Goal: Find specific page/section: Find specific page/section

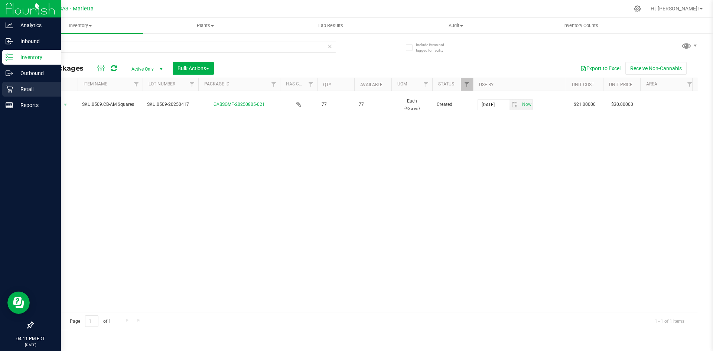
click at [26, 92] on p "Retail" at bounding box center [35, 89] width 45 height 9
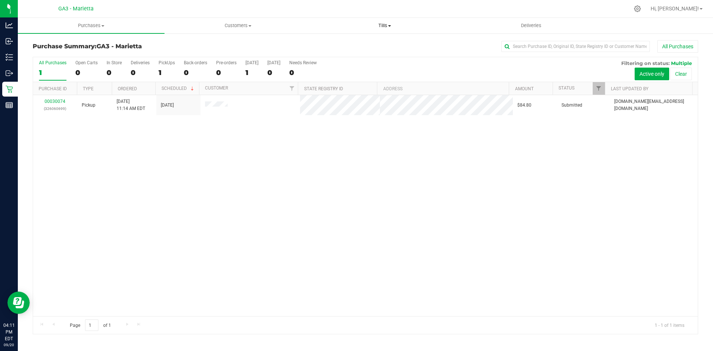
click at [391, 24] on span "Tills" at bounding box center [384, 25] width 146 height 7
click at [375, 43] on li "Manage tills" at bounding box center [384, 44] width 147 height 9
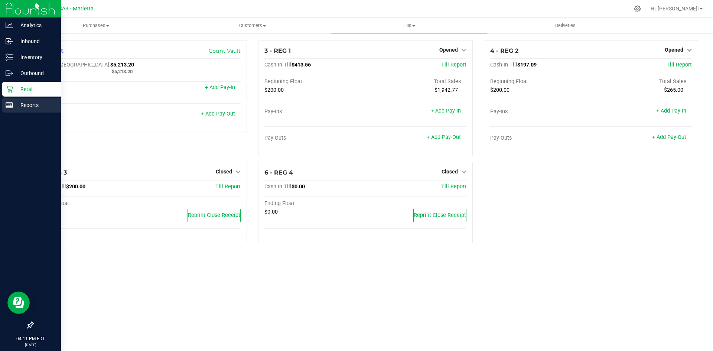
click at [10, 102] on icon at bounding box center [9, 104] width 7 height 7
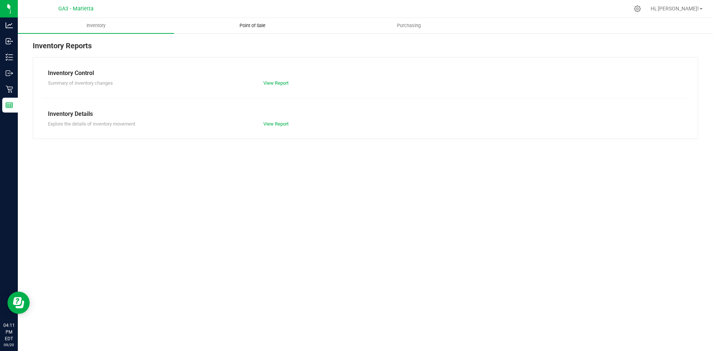
click at [257, 25] on span "Point of Sale" at bounding box center [252, 25] width 46 height 7
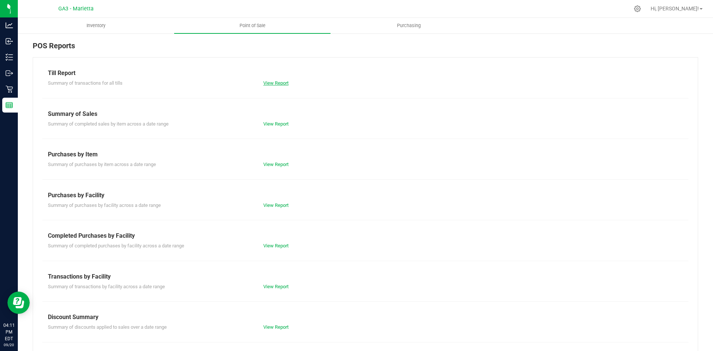
click at [268, 82] on link "View Report" at bounding box center [275, 83] width 25 height 6
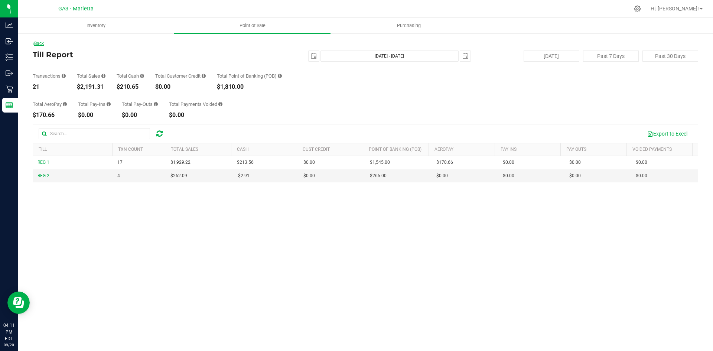
click at [40, 44] on link "Back" at bounding box center [38, 43] width 11 height 5
